Goal: Communication & Community: Answer question/provide support

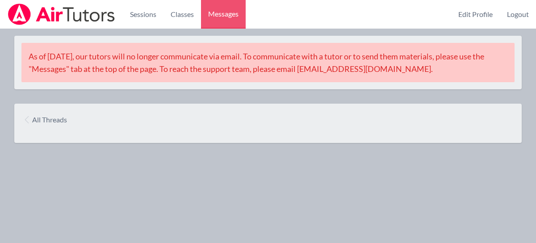
scroll to position [31, 0]
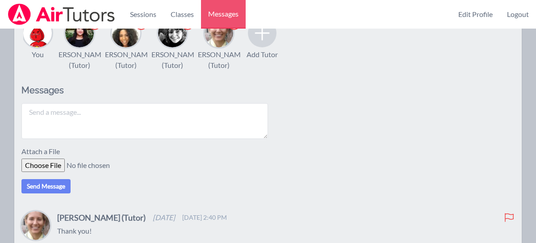
scroll to position [157, 0]
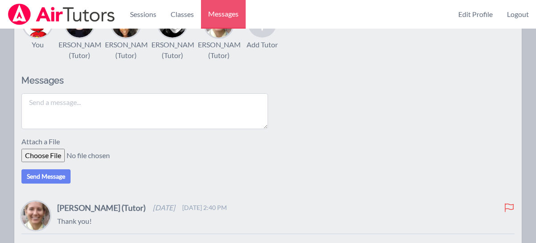
click at [107, 126] on textarea at bounding box center [144, 111] width 247 height 36
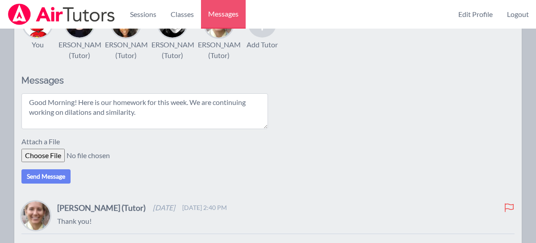
click at [54, 122] on textarea "Good Morning! Here is our homework for this week. We are continuing working on …" at bounding box center [144, 111] width 247 height 36
type textarea "Good Morning! Here is our homework for this week. We are continuing to work on …"
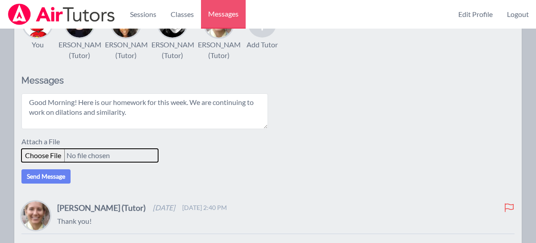
click at [48, 162] on input "file" at bounding box center [89, 155] width 137 height 13
type input "C:\fakepath\Dilations with Coordinates.pdf"
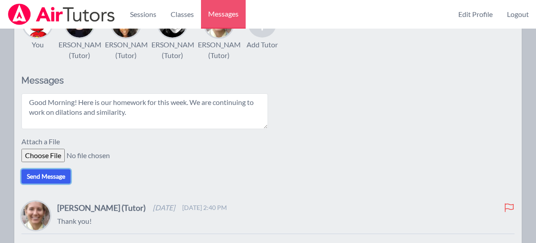
click at [52, 184] on button "Send Message" at bounding box center [45, 176] width 49 height 14
